Goal: Task Accomplishment & Management: Use online tool/utility

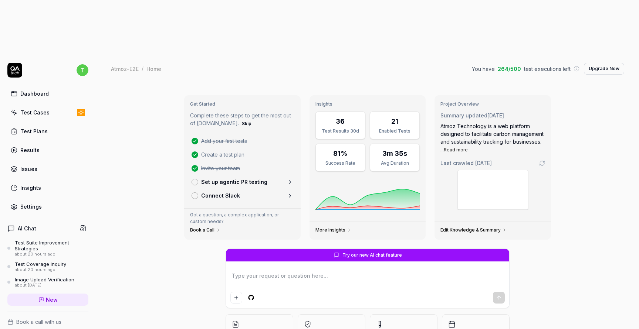
click at [40, 124] on link "Test Plans" at bounding box center [47, 131] width 81 height 14
type textarea "*"
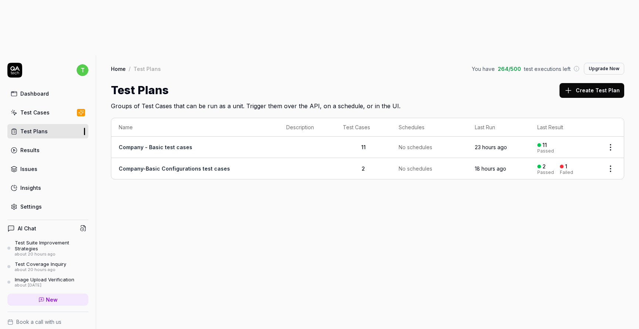
click at [186, 166] on link "Company-Basic Configurations test cases" at bounding box center [174, 169] width 111 height 6
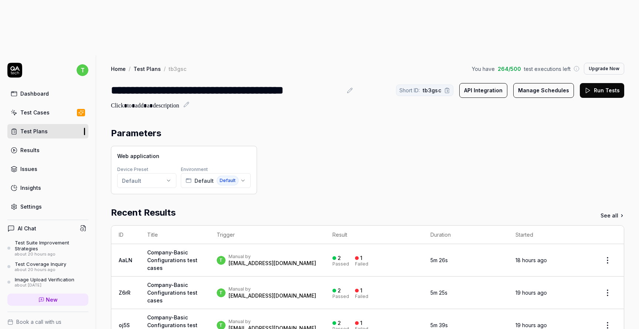
click at [600, 83] on button "Run Tests" at bounding box center [601, 90] width 44 height 15
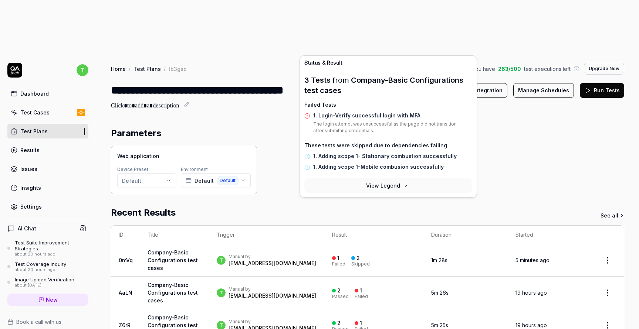
click at [360, 255] on div "2" at bounding box center [357, 258] width 3 height 7
